Goal: Navigation & Orientation: Find specific page/section

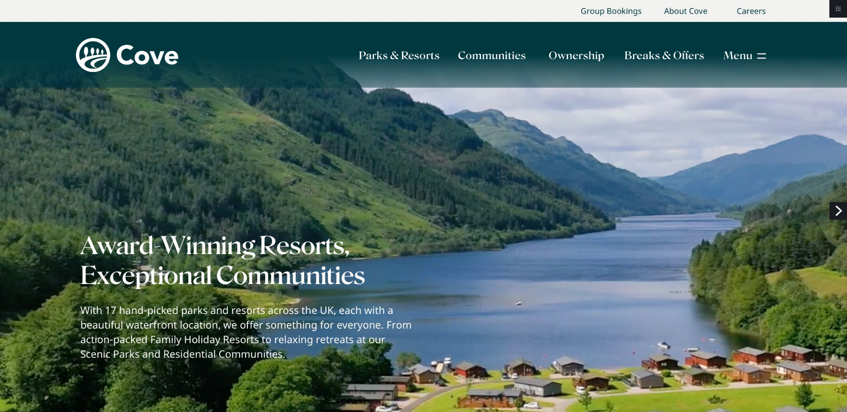
click at [837, 12] on link "Return to project" at bounding box center [838, 9] width 18 height 18
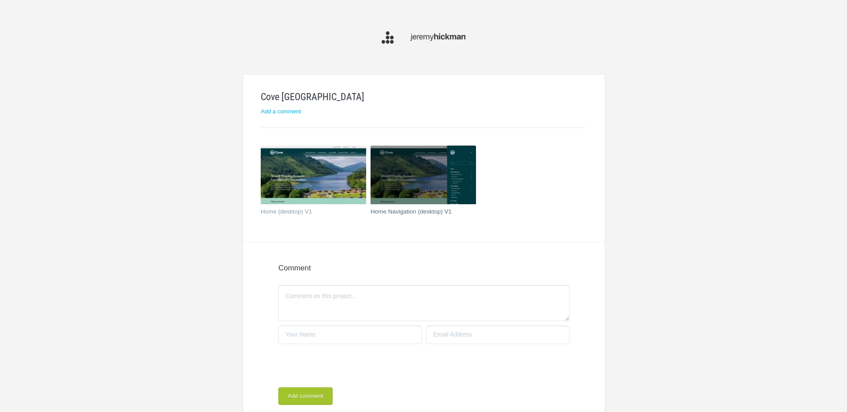
click at [411, 193] on img at bounding box center [422, 175] width 105 height 59
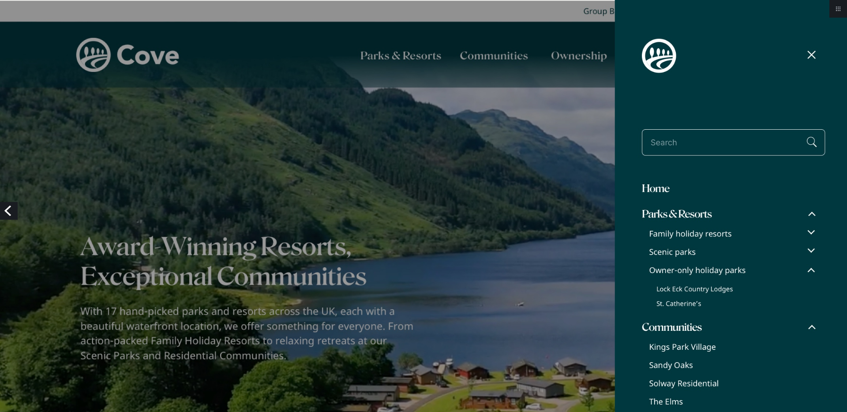
click at [443, 109] on img at bounding box center [423, 384] width 847 height 769
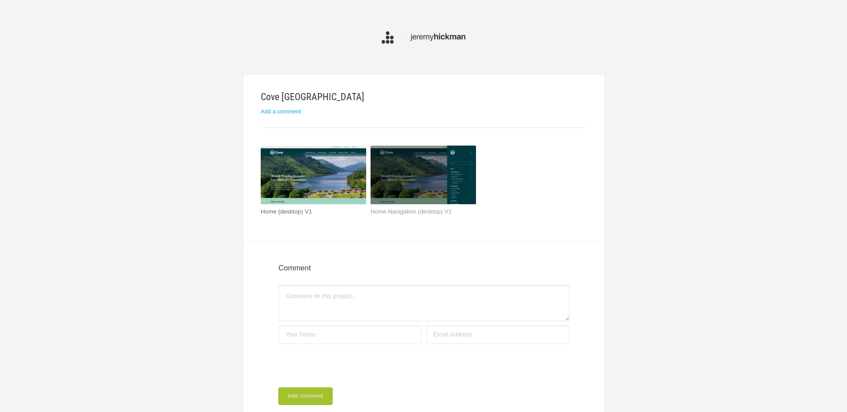
click at [295, 164] on img at bounding box center [313, 175] width 105 height 59
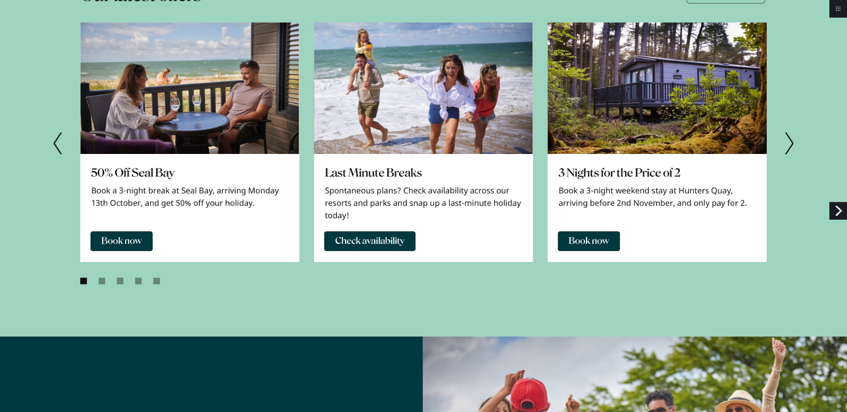
scroll to position [1749, 0]
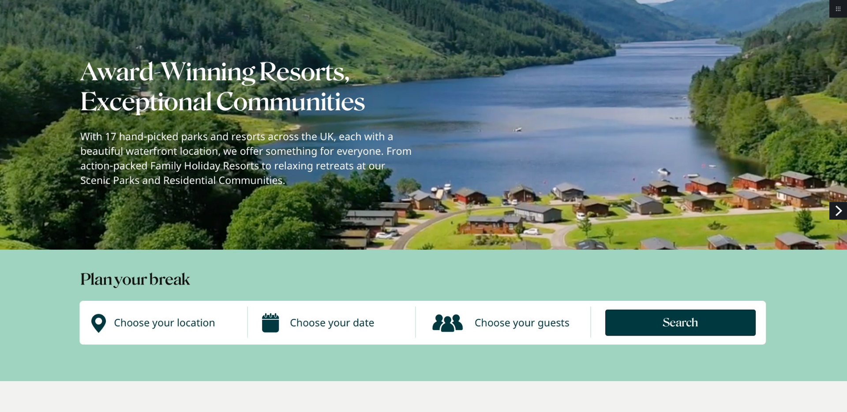
scroll to position [0, 0]
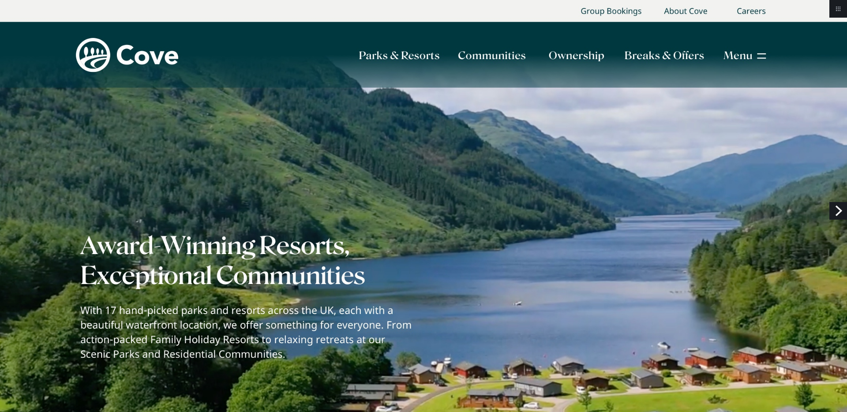
click at [833, 208] on link "Next" at bounding box center [838, 211] width 18 height 18
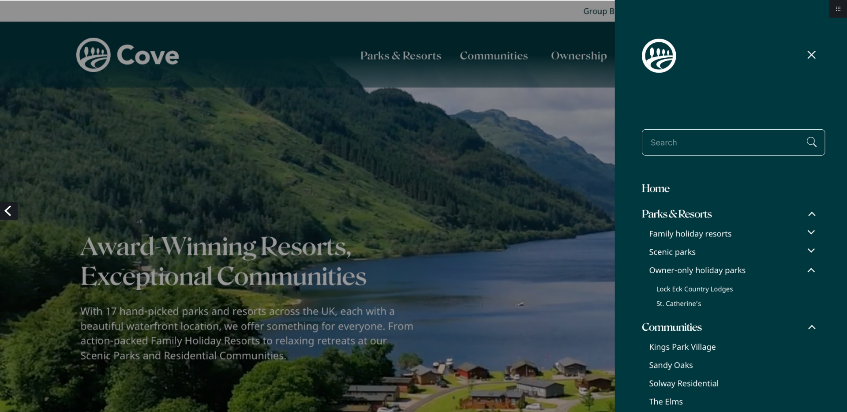
click at [812, 50] on img at bounding box center [423, 384] width 847 height 769
click at [812, 55] on img at bounding box center [423, 384] width 847 height 769
click at [811, 54] on img at bounding box center [423, 384] width 847 height 769
click at [8, 212] on link "Previous" at bounding box center [9, 211] width 18 height 18
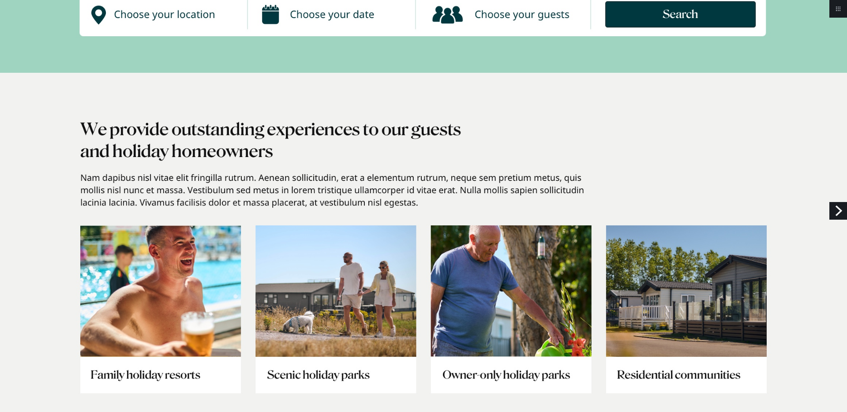
scroll to position [483, 0]
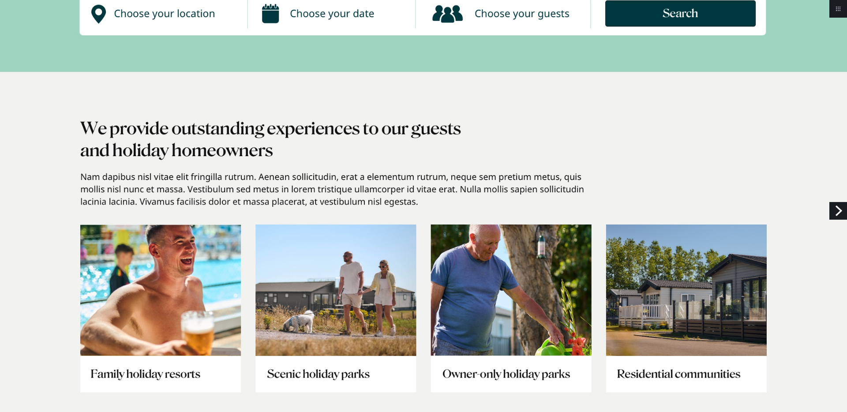
drag, startPoint x: 302, startPoint y: 93, endPoint x: 739, endPoint y: 17, distance: 444.0
